Goal: Information Seeking & Learning: Check status

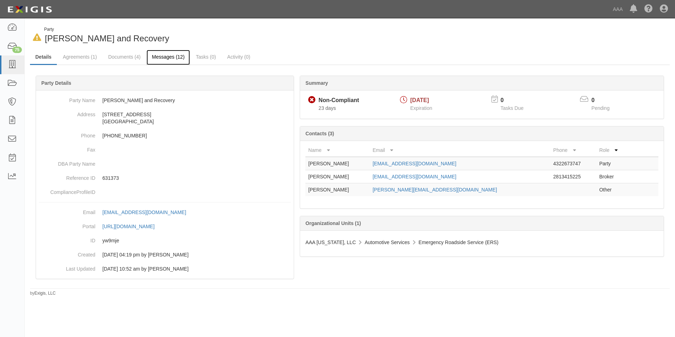
click at [165, 54] on link "Messages (12)" at bounding box center [168, 57] width 43 height 15
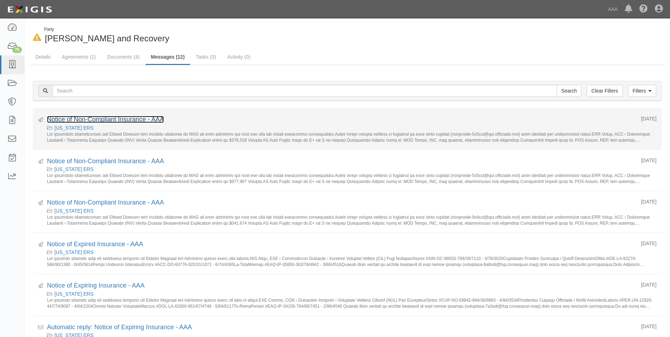
click at [117, 117] on link "Notice of Non-Compliant Insurance - AAA" at bounding box center [105, 119] width 117 height 7
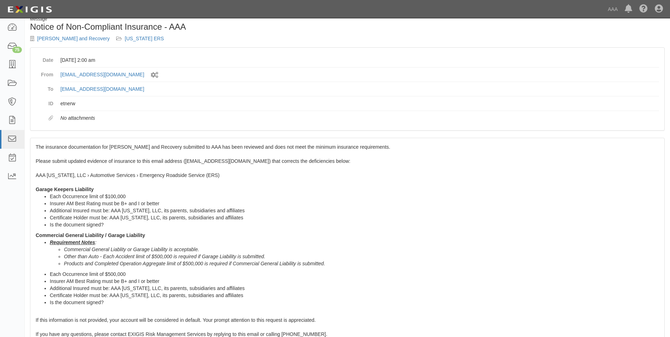
scroll to position [8, 0]
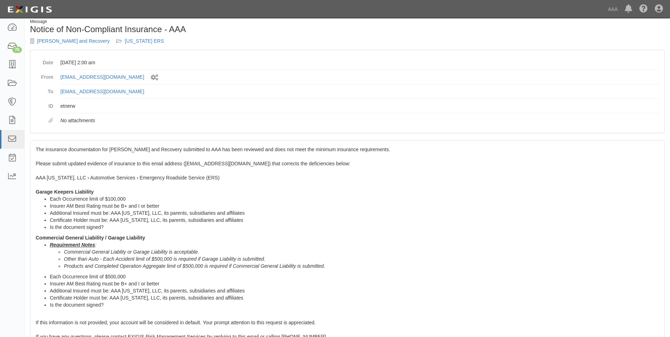
click at [414, 86] on dd "[EMAIL_ADDRESS][DOMAIN_NAME]" at bounding box center [359, 91] width 599 height 14
click at [658, 9] on icon at bounding box center [659, 9] width 8 height 8
click at [626, 42] on link "Sign Out" at bounding box center [638, 41] width 56 height 14
